Goal: Transaction & Acquisition: Purchase product/service

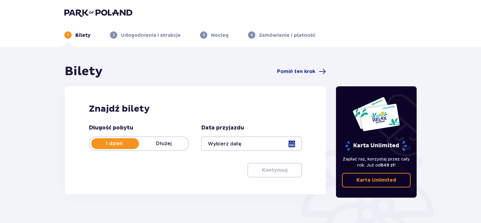
click at [293, 147] on div at bounding box center [251, 144] width 100 height 15
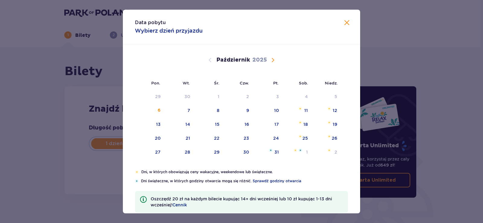
drag, startPoint x: 270, startPoint y: 60, endPoint x: 288, endPoint y: 77, distance: 24.6
click at [270, 60] on span "Następny miesiąc" at bounding box center [273, 60] width 7 height 7
click at [210, 60] on span "Poprzedni miesiąc" at bounding box center [210, 60] width 7 height 7
click at [276, 125] on div "17" at bounding box center [277, 124] width 5 height 6
type input "[DATE]"
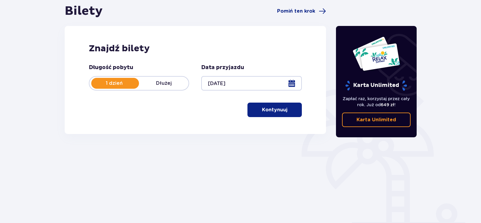
click at [283, 115] on button "Kontynuuj" at bounding box center [274, 110] width 54 height 15
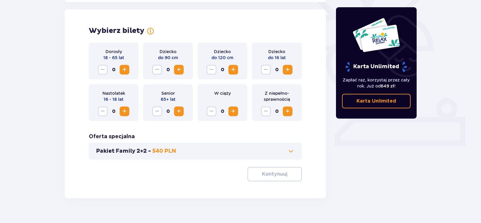
scroll to position [168, 0]
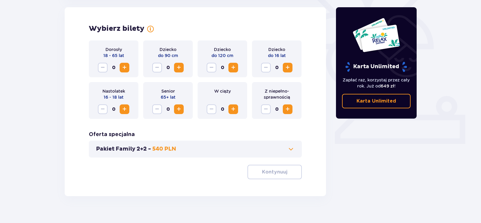
click at [124, 68] on span "Zwiększ" at bounding box center [124, 67] width 7 height 7
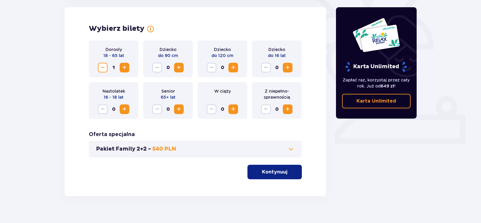
click at [124, 68] on span "Zwiększ" at bounding box center [124, 67] width 7 height 7
click at [127, 68] on span "Zwiększ" at bounding box center [124, 67] width 7 height 7
click at [103, 67] on span "Zmniejsz" at bounding box center [102, 67] width 7 height 7
click at [38, 118] on div "Bilety Pomiń ten krok Znajdź bilety Długość pobytu 1 dzień Dłużej Data przyjazd…" at bounding box center [240, 56] width 481 height 354
click at [267, 173] on p "Kontynuuj" at bounding box center [274, 172] width 25 height 7
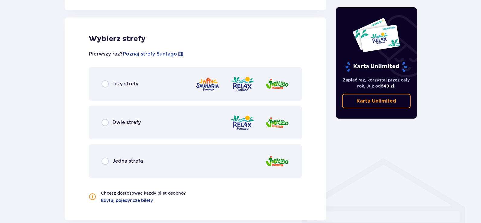
scroll to position [335, 0]
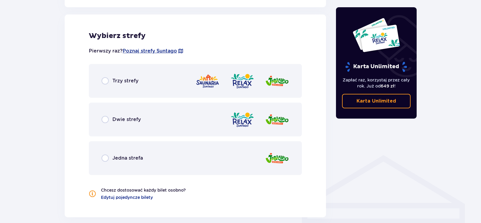
click at [103, 82] on input "radio" at bounding box center [105, 80] width 7 height 7
radio input "true"
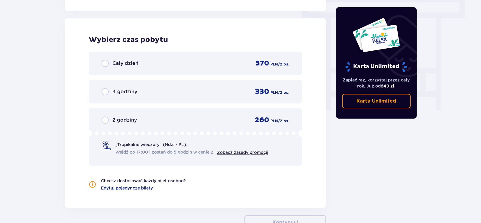
scroll to position [546, 0]
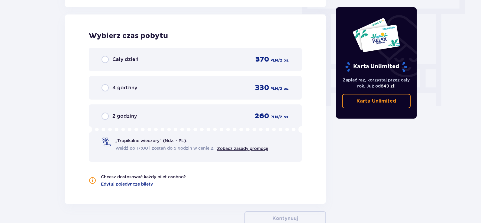
click at [108, 61] on input "radio" at bounding box center [105, 59] width 7 height 7
radio input "true"
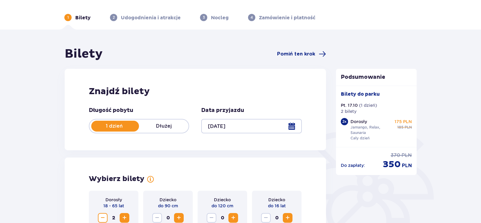
scroll to position [0, 0]
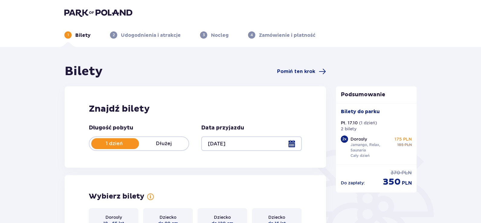
click at [293, 141] on div at bounding box center [251, 144] width 100 height 15
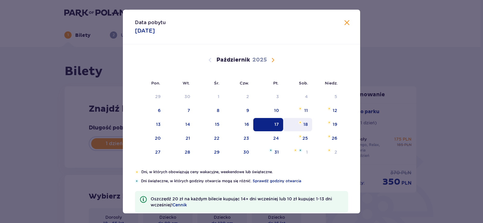
click at [307, 126] on div "18" at bounding box center [306, 124] width 5 height 6
type input "[DATE]"
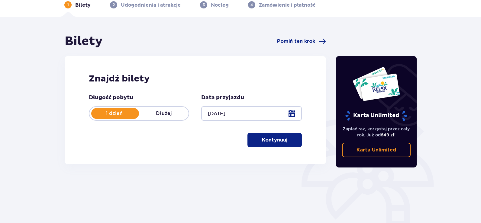
click at [276, 136] on button "Kontynuuj" at bounding box center [274, 140] width 54 height 15
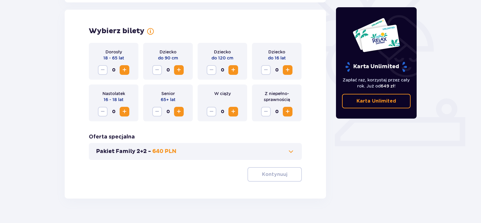
scroll to position [168, 0]
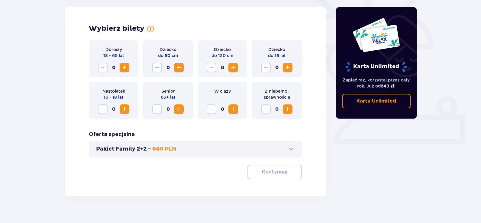
click at [125, 66] on span "Zwiększ" at bounding box center [124, 67] width 7 height 7
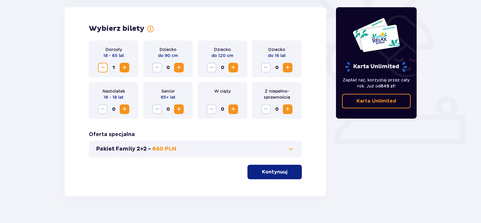
click at [125, 66] on span "Zwiększ" at bounding box center [124, 67] width 7 height 7
click at [262, 174] on p "Kontynuuj" at bounding box center [274, 172] width 25 height 7
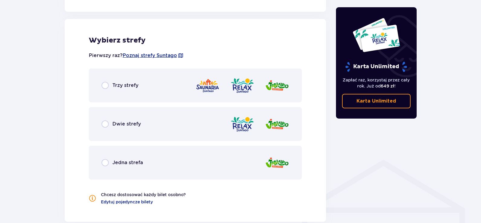
scroll to position [335, 0]
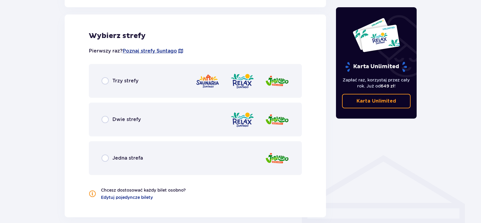
click at [103, 82] on input "radio" at bounding box center [105, 80] width 7 height 7
radio input "true"
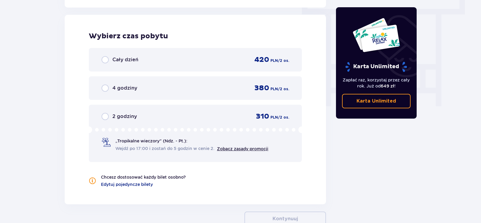
scroll to position [546, 0]
click at [104, 62] on input "radio" at bounding box center [105, 59] width 7 height 7
radio input "true"
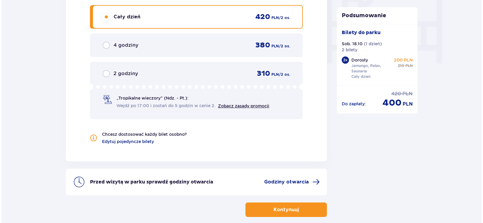
scroll to position [619, 0]
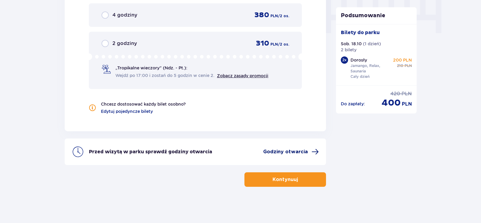
click at [312, 153] on span at bounding box center [315, 151] width 7 height 7
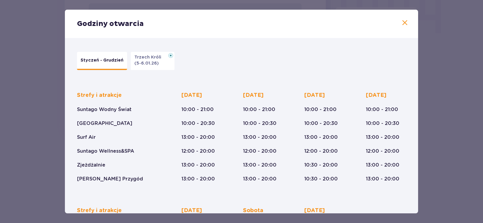
click at [156, 58] on p "Trzech Króli" at bounding box center [149, 57] width 31 height 6
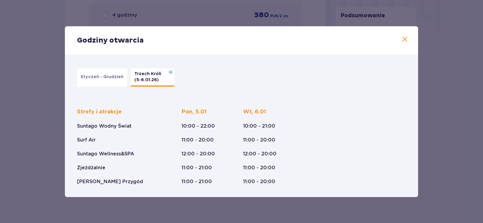
click at [114, 76] on p "Styczeń - Grudzień" at bounding box center [102, 77] width 43 height 6
